Goal: Ask a question

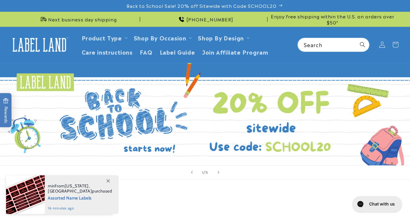
click at [382, 43] on icon at bounding box center [381, 45] width 6 height 6
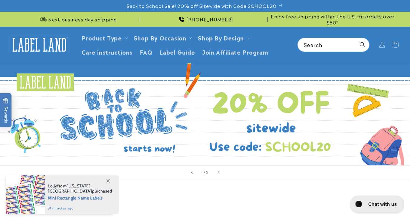
click at [371, 209] on button "Chat with us" at bounding box center [376, 204] width 54 height 17
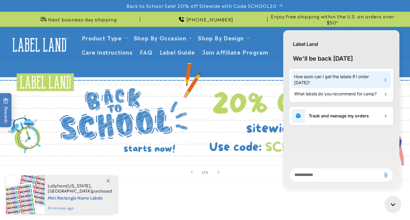
click at [351, 80] on h1 "How soon can I get the labels if I order [DATE]?" at bounding box center [337, 80] width 86 height 12
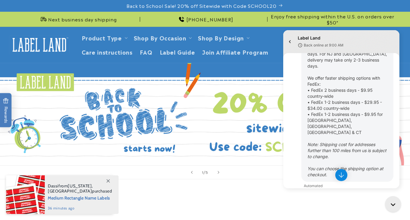
scroll to position [107, 0]
click at [334, 205] on button "Back To Home" at bounding box center [341, 207] width 29 height 5
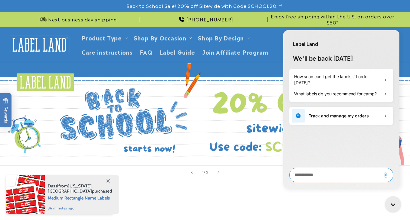
click at [326, 177] on textarea "live chat message input" at bounding box center [335, 175] width 86 height 14
type textarea "*"
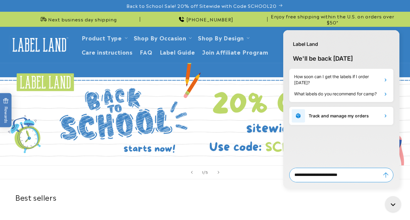
type textarea "**********"
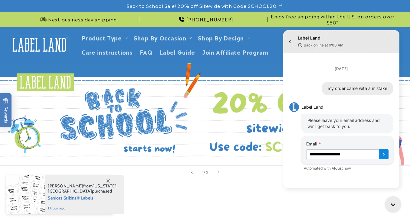
click at [384, 155] on icon "Submit Email" at bounding box center [383, 154] width 2 height 3
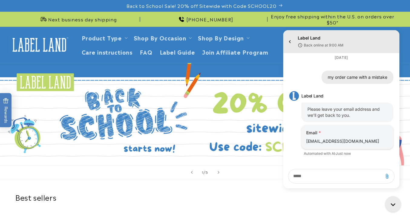
scroll to position [11, 0]
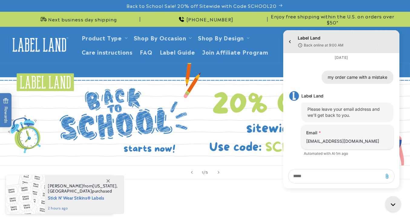
click at [248, 76] on link "1 of 5" at bounding box center [205, 114] width 410 height 102
